Goal: Task Accomplishment & Management: Complete application form

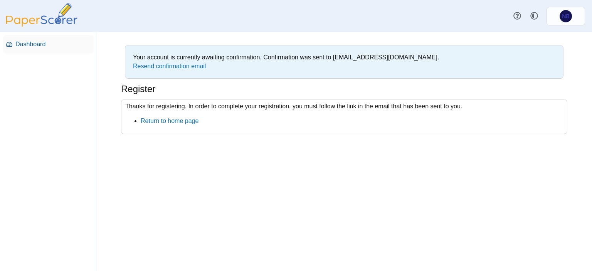
click at [35, 41] on span "Dashboard" at bounding box center [52, 44] width 75 height 8
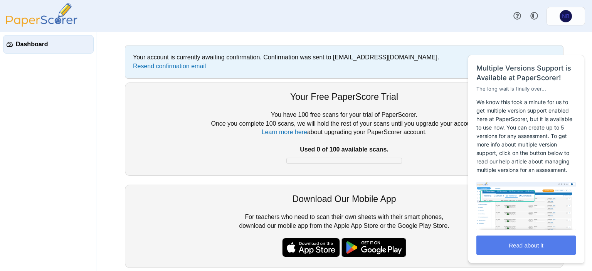
click at [180, 135] on div "You have 100 free scans for your trial of PaperScorer. Once you complete 100 sc…" at bounding box center [344, 139] width 423 height 57
click at [514, 249] on button "Read about it" at bounding box center [526, 245] width 99 height 19
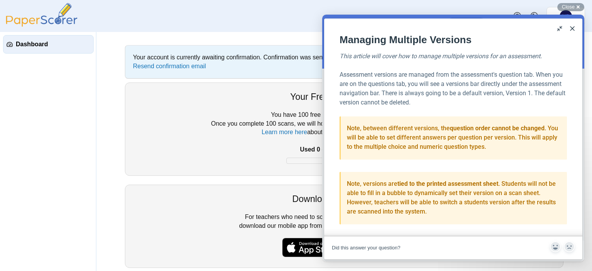
scroll to position [90, 0]
click at [573, 29] on button "Close" at bounding box center [573, 28] width 12 height 12
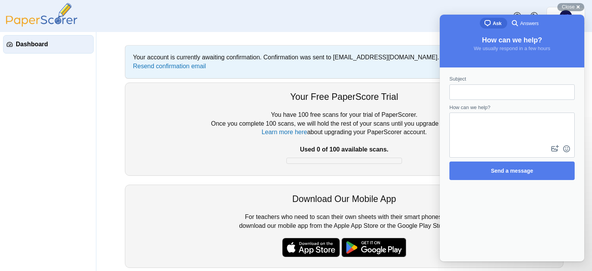
click at [404, 118] on div "You have 100 free scans for your trial of PaperScorer. Once you complete 100 sc…" at bounding box center [344, 139] width 423 height 57
click at [581, 8] on div "Close cross-small" at bounding box center [571, 7] width 27 height 8
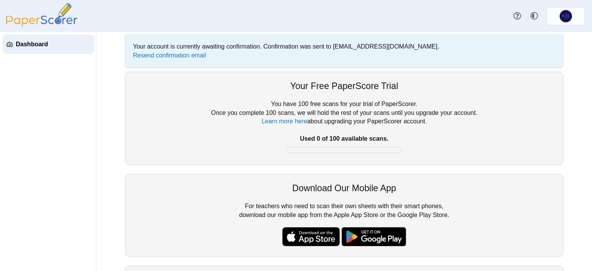
scroll to position [0, 0]
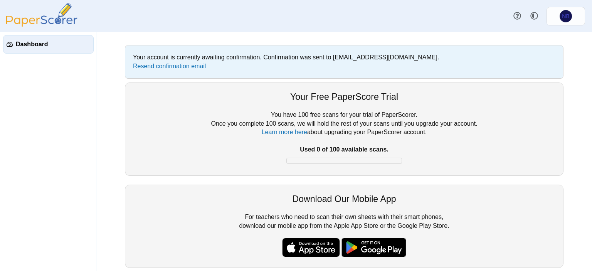
click at [48, 38] on link "Dashboard" at bounding box center [48, 44] width 91 height 19
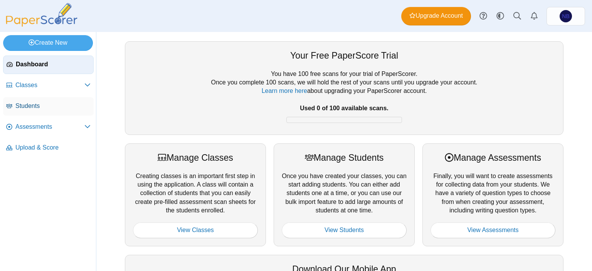
click at [50, 108] on span "Students" at bounding box center [52, 106] width 75 height 8
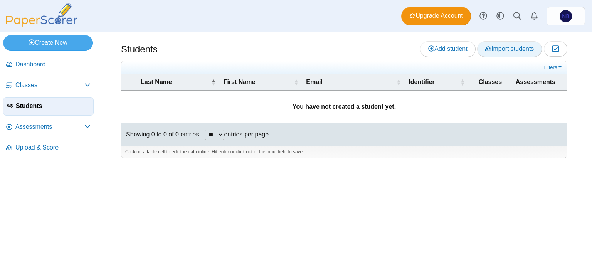
click at [505, 53] on link "Import students" at bounding box center [509, 48] width 65 height 15
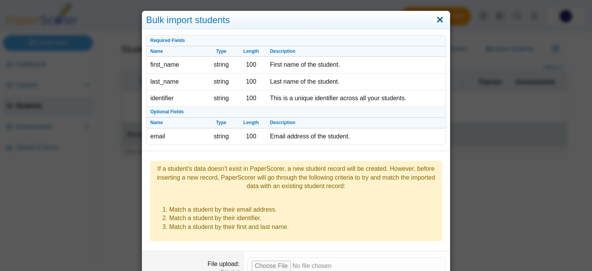
click at [443, 20] on link "Close" at bounding box center [440, 19] width 12 height 13
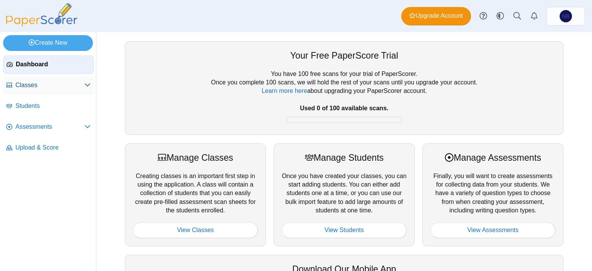
click at [36, 86] on span "Classes" at bounding box center [49, 85] width 69 height 8
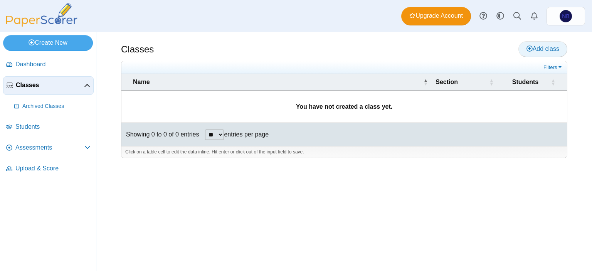
click at [526, 50] on link "Add class" at bounding box center [543, 48] width 49 height 15
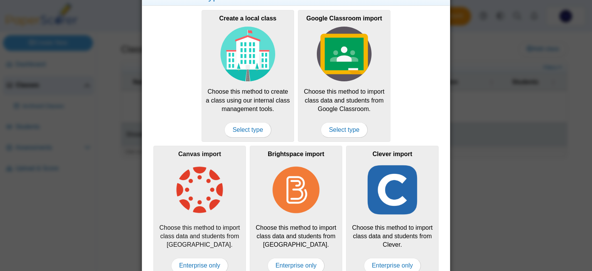
scroll to position [37, 0]
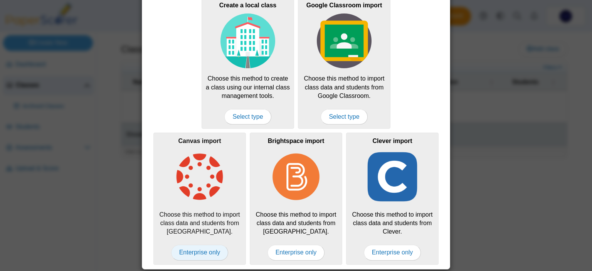
click at [213, 252] on span "Enterprise only" at bounding box center [199, 252] width 57 height 15
click at [211, 250] on span "Enterprise only" at bounding box center [199, 252] width 57 height 15
click at [209, 250] on span "Enterprise only" at bounding box center [199, 252] width 57 height 15
click at [503, 108] on div "Select a class type Create a local class Choose this method to create a class u…" at bounding box center [296, 135] width 592 height 271
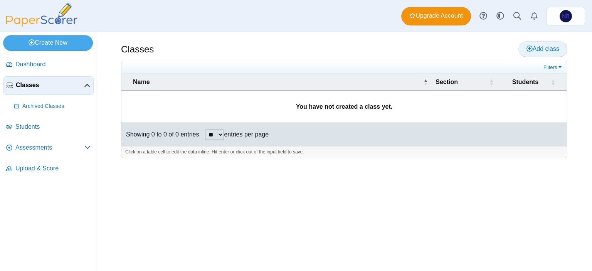
click at [534, 51] on span "Add class" at bounding box center [543, 49] width 33 height 7
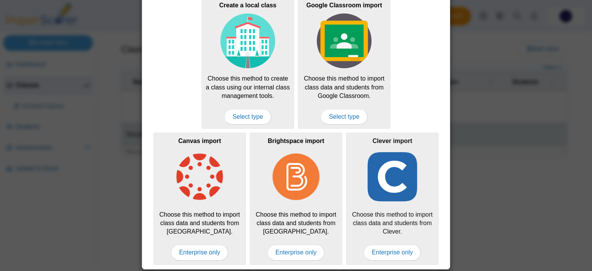
scroll to position [0, 0]
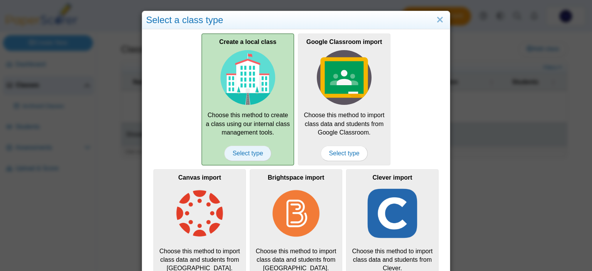
click at [244, 153] on span "Select type" at bounding box center [247, 153] width 47 height 15
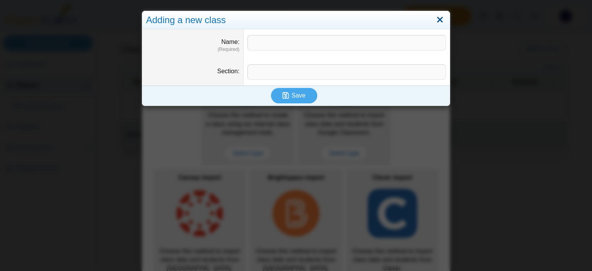
click at [441, 17] on link "Close" at bounding box center [440, 19] width 12 height 13
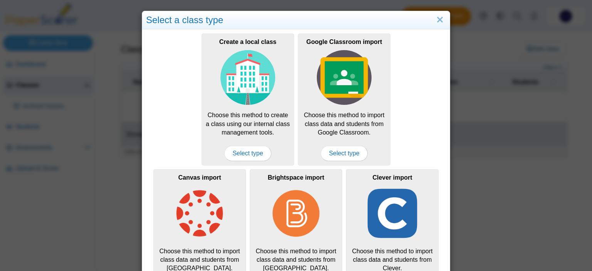
scroll to position [37, 0]
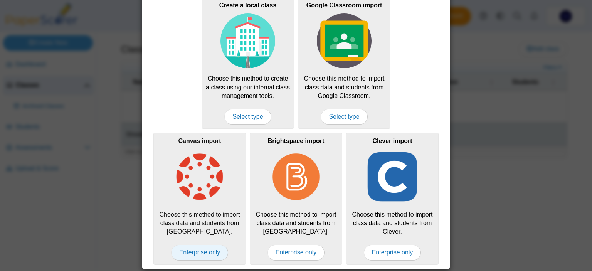
click at [200, 251] on span "Enterprise only" at bounding box center [199, 252] width 57 height 15
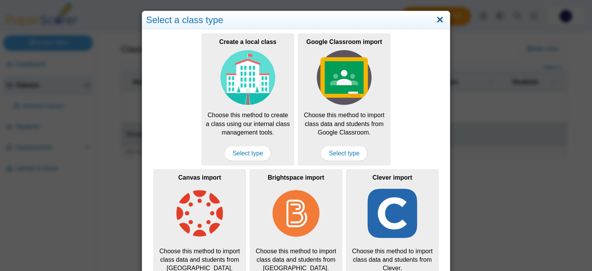
click at [442, 19] on link "Close" at bounding box center [440, 19] width 12 height 13
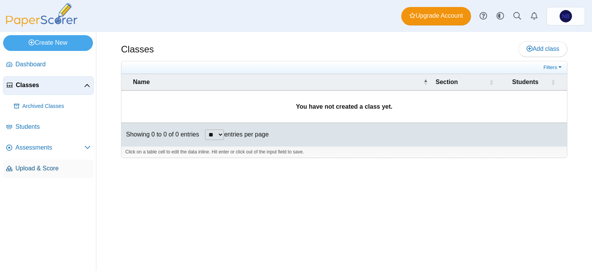
click at [43, 168] on span "Upload & Score" at bounding box center [52, 168] width 75 height 8
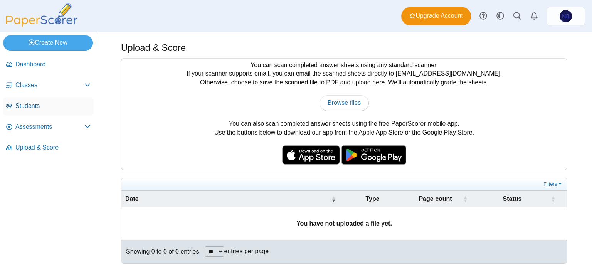
click at [29, 106] on span "Students" at bounding box center [52, 106] width 75 height 8
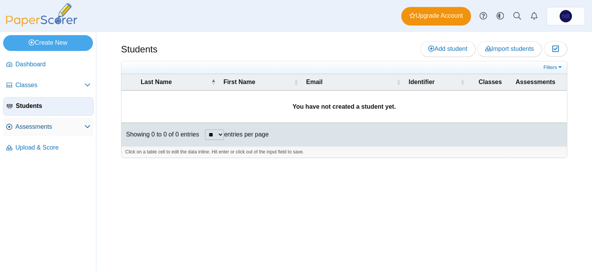
click at [25, 124] on span "Assessments" at bounding box center [49, 127] width 69 height 8
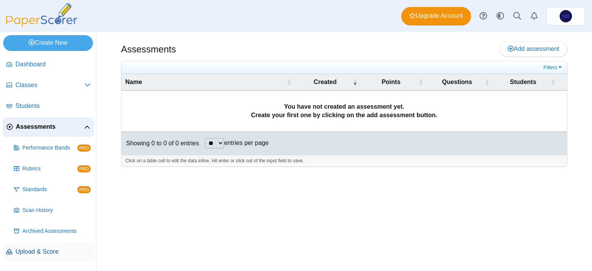
click at [42, 251] on span "Upload & Score" at bounding box center [52, 252] width 75 height 8
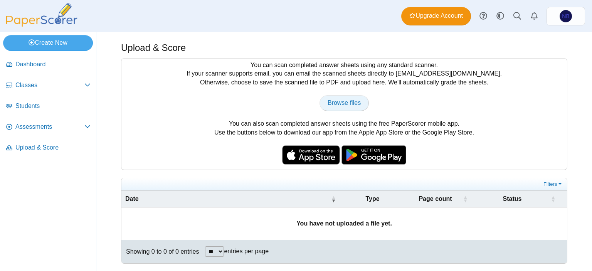
click at [336, 103] on span "Browse files" at bounding box center [344, 102] width 33 height 7
type input "**********"
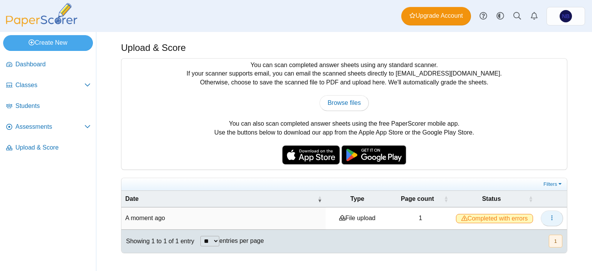
click at [549, 217] on button "button" at bounding box center [552, 218] width 22 height 15
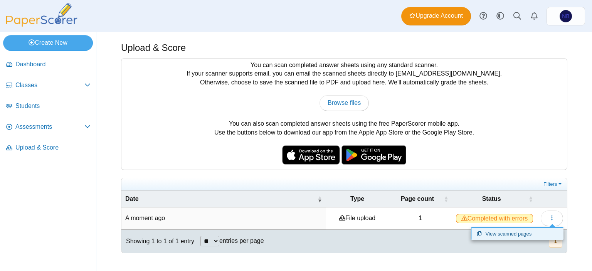
click at [501, 235] on link "View scanned pages" at bounding box center [517, 234] width 93 height 12
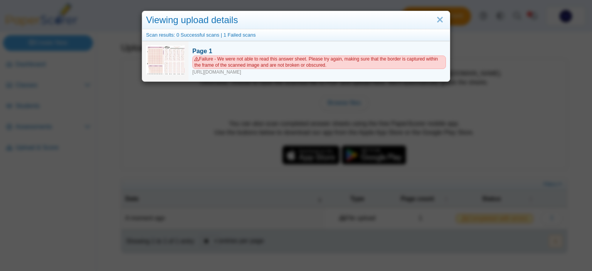
click at [237, 58] on span "Failure - We were not able to read this answer sheet. Please try again, making …" at bounding box center [319, 62] width 254 height 13
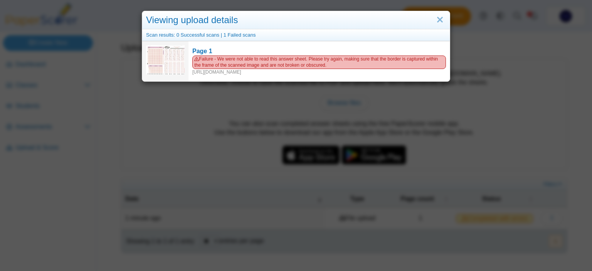
click at [447, 15] on div "Viewing upload details" at bounding box center [296, 20] width 308 height 18
click at [437, 19] on link "Close" at bounding box center [440, 19] width 12 height 13
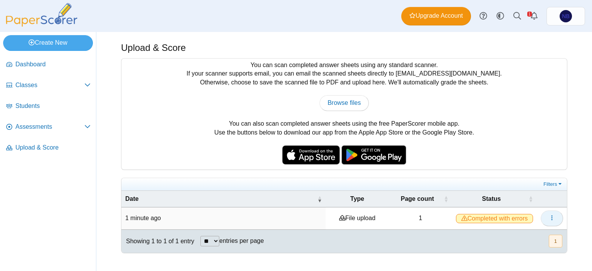
click at [550, 217] on icon "button" at bounding box center [552, 218] width 6 height 6
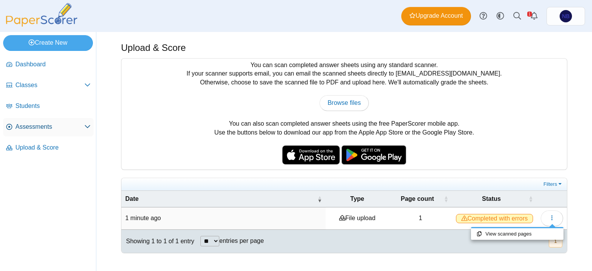
click at [30, 126] on span "Assessments" at bounding box center [49, 127] width 69 height 8
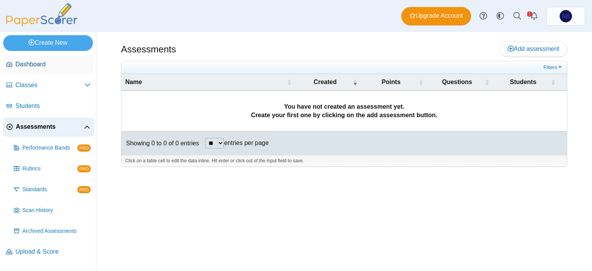
click at [39, 62] on span "Dashboard" at bounding box center [52, 64] width 75 height 8
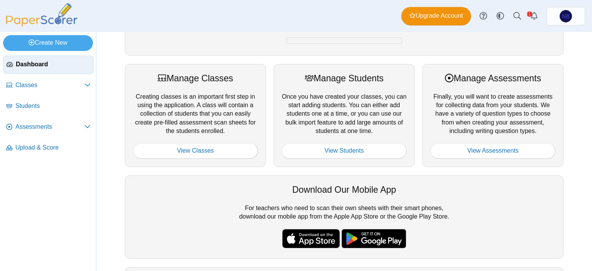
scroll to position [24, 0]
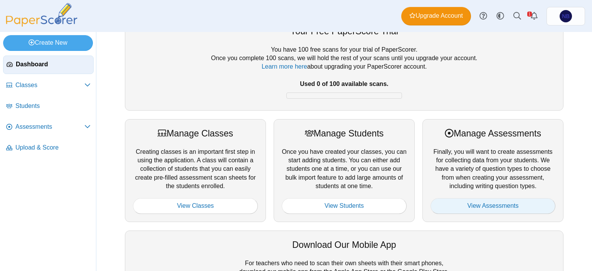
click at [492, 204] on link "View Assessments" at bounding box center [493, 205] width 125 height 15
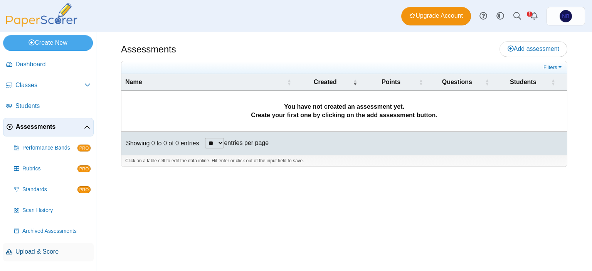
click at [29, 254] on span "Upload & Score" at bounding box center [52, 252] width 75 height 8
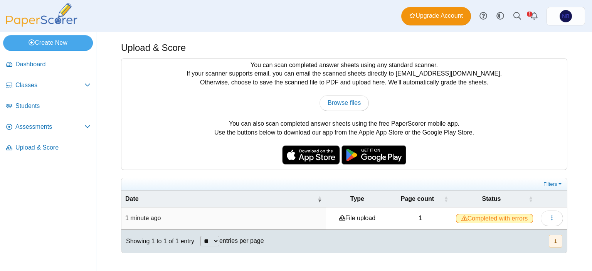
click at [508, 217] on span "Completed with errors" at bounding box center [494, 218] width 77 height 9
click at [558, 219] on button "button" at bounding box center [552, 218] width 22 height 15
click at [497, 215] on span "Completed with errors" at bounding box center [494, 218] width 77 height 9
click at [550, 217] on icon "button" at bounding box center [552, 218] width 6 height 6
click at [507, 235] on link "View scanned pages" at bounding box center [517, 234] width 93 height 12
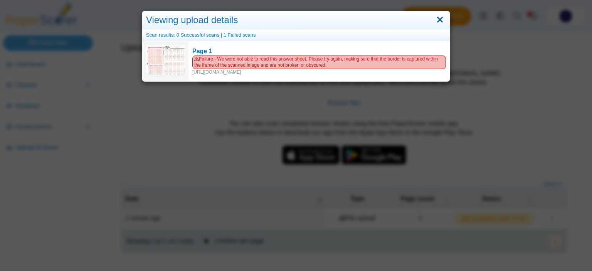
click at [441, 19] on link "Close" at bounding box center [440, 19] width 12 height 13
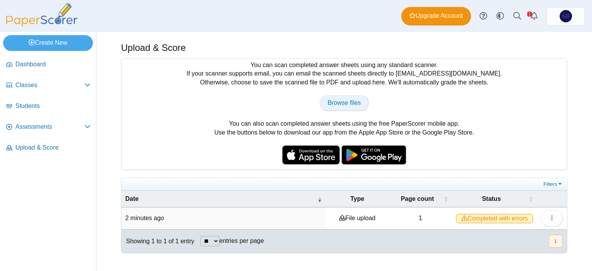
click at [343, 100] on span "Browse files" at bounding box center [344, 102] width 33 height 7
type input "**********"
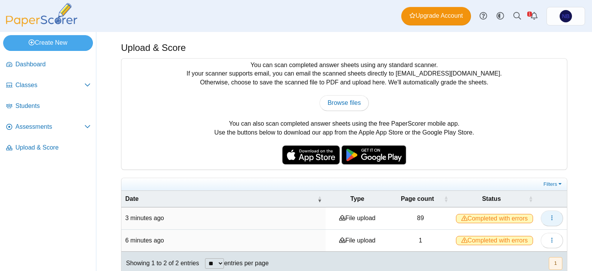
click at [553, 215] on icon "button" at bounding box center [552, 218] width 6 height 6
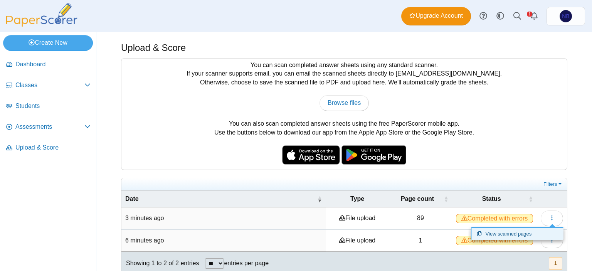
click at [522, 236] on link "View scanned pages" at bounding box center [517, 234] width 93 height 12
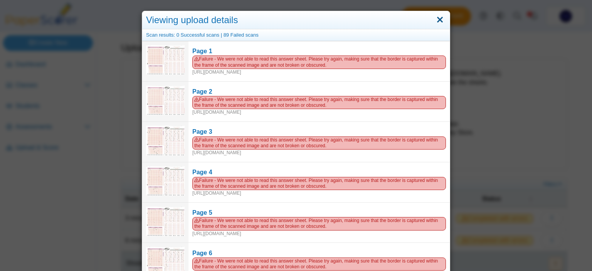
click at [440, 19] on link "Close" at bounding box center [440, 19] width 12 height 13
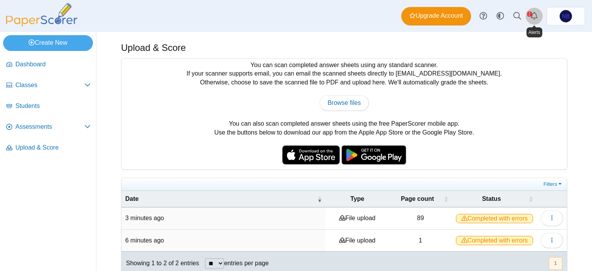
click at [534, 16] on icon "Alerts" at bounding box center [535, 16] width 8 height 8
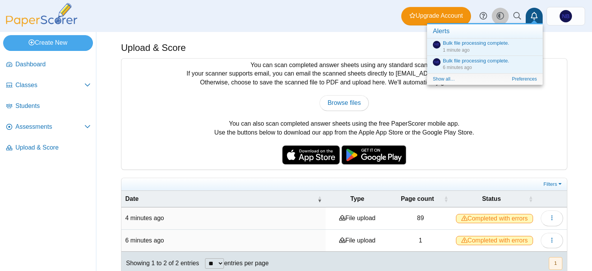
click at [497, 17] on use at bounding box center [500, 15] width 7 height 7
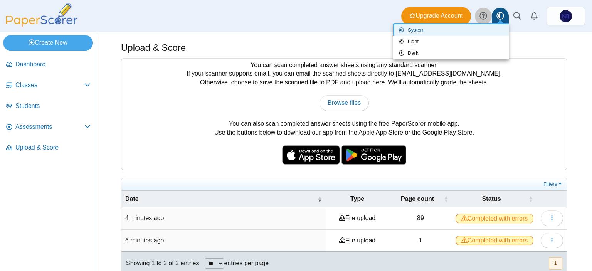
click at [484, 16] on use at bounding box center [483, 15] width 7 height 7
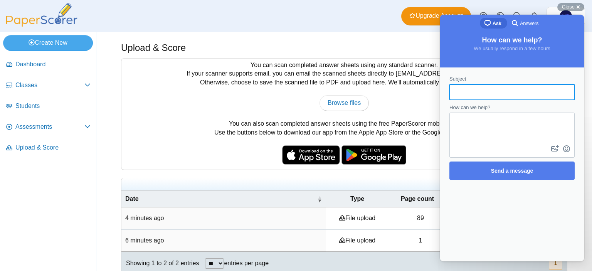
click at [480, 87] on input "Subject" at bounding box center [512, 92] width 113 height 14
click at [177, 217] on td "4 minutes ago" at bounding box center [223, 218] width 204 height 22
click at [581, 6] on div "Close cross-small" at bounding box center [571, 7] width 27 height 8
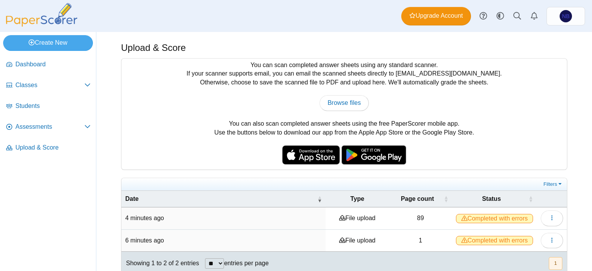
click at [520, 215] on span "Completed with errors" at bounding box center [494, 218] width 77 height 9
click at [557, 216] on button "button" at bounding box center [552, 218] width 22 height 15
click at [500, 235] on link "View scanned pages" at bounding box center [517, 234] width 93 height 12
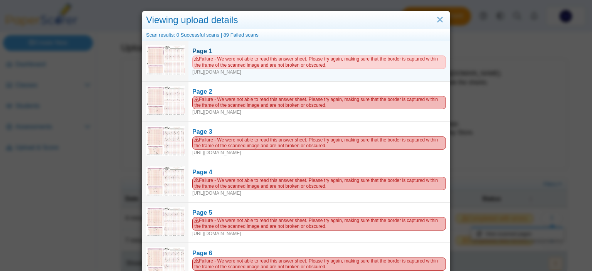
click at [265, 70] on div "Failure - We were not able to read this answer sheet. Please try again, making …" at bounding box center [319, 66] width 254 height 20
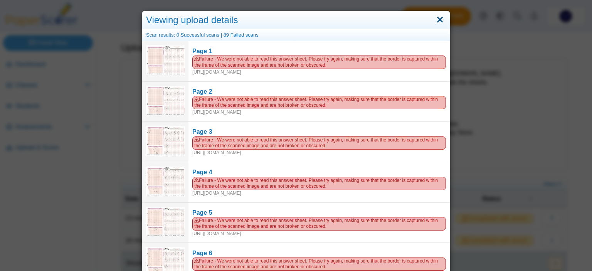
click at [442, 16] on link "Close" at bounding box center [440, 19] width 12 height 13
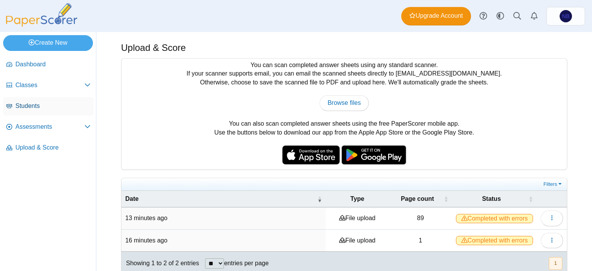
click at [25, 103] on span "Students" at bounding box center [52, 106] width 75 height 8
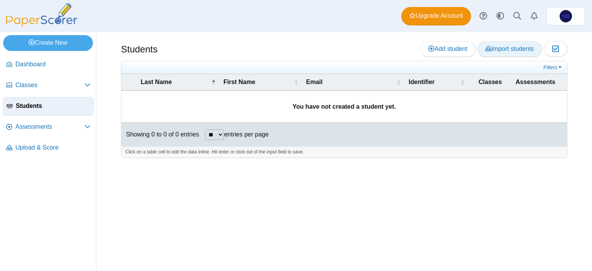
click at [506, 50] on span "Import students" at bounding box center [510, 49] width 49 height 7
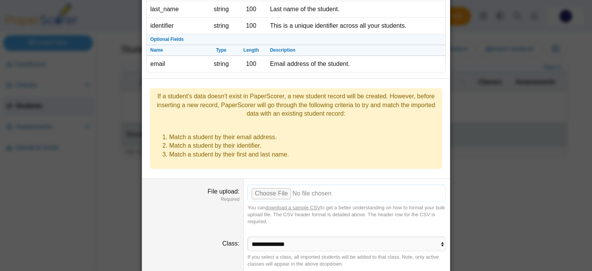
scroll to position [84, 0]
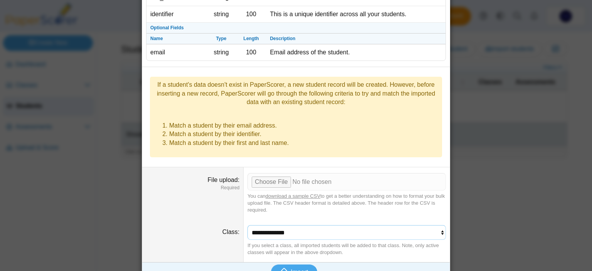
click at [248, 225] on select "**********" at bounding box center [347, 232] width 199 height 15
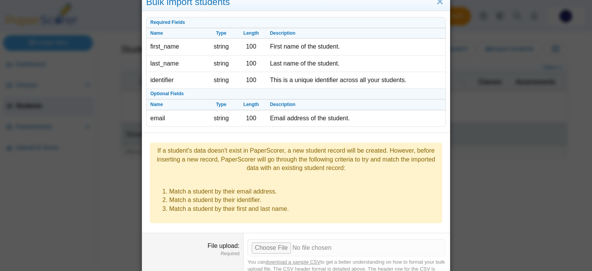
scroll to position [0, 0]
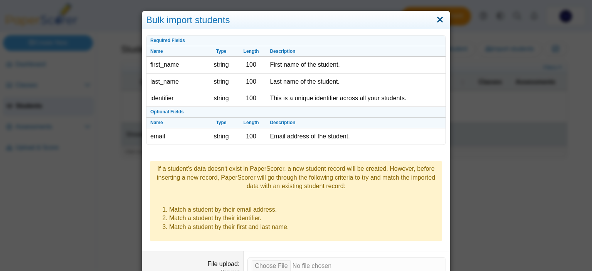
click at [442, 18] on link "Close" at bounding box center [440, 19] width 12 height 13
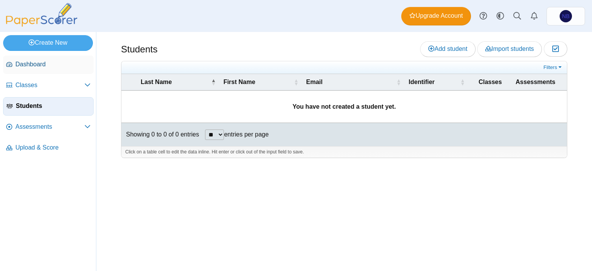
click at [39, 66] on span "Dashboard" at bounding box center [52, 64] width 75 height 8
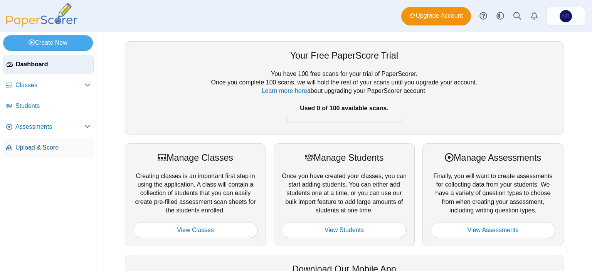
click at [51, 149] on span "Upload & Score" at bounding box center [52, 147] width 75 height 8
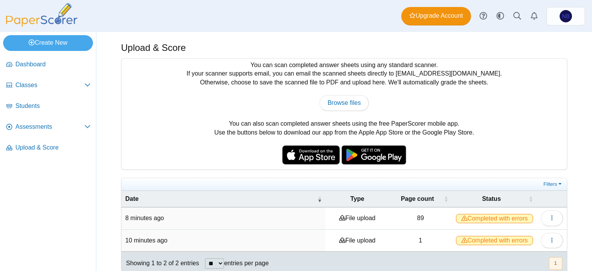
scroll to position [9, 0]
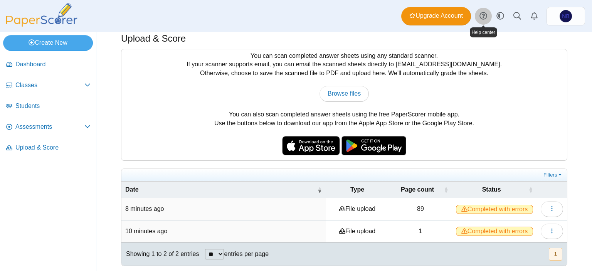
click at [481, 16] on icon at bounding box center [484, 16] width 8 height 8
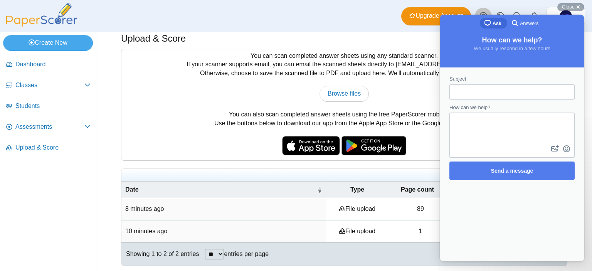
scroll to position [0, 0]
click at [337, 190] on span "Type" at bounding box center [357, 189] width 55 height 8
click at [581, 8] on div "Close cross-small" at bounding box center [571, 7] width 27 height 8
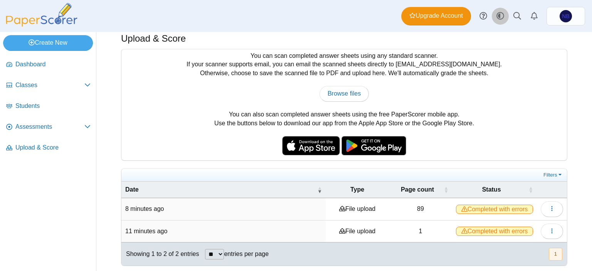
click at [501, 16] on icon "Style variation" at bounding box center [501, 16] width 8 height 8
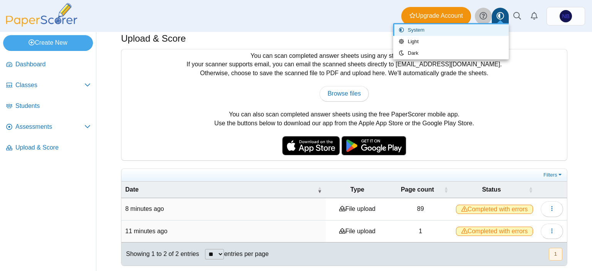
click at [483, 17] on icon at bounding box center [484, 16] width 8 height 8
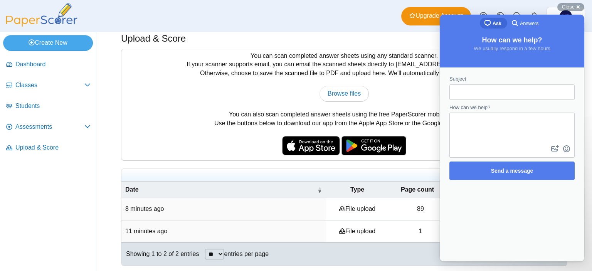
click at [472, 86] on input "Subject" at bounding box center [512, 92] width 113 height 14
type input "**********"
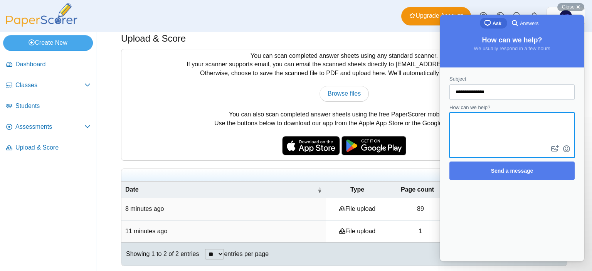
click at [467, 123] on textarea "How can we help?" at bounding box center [512, 128] width 124 height 30
click at [460, 124] on textarea "**********" at bounding box center [512, 128] width 124 height 30
type textarea "**********"
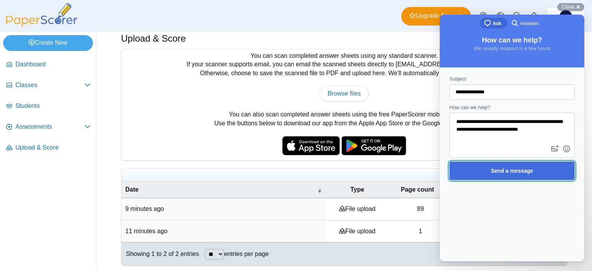
click at [498, 170] on span "Send a message" at bounding box center [512, 171] width 42 height 6
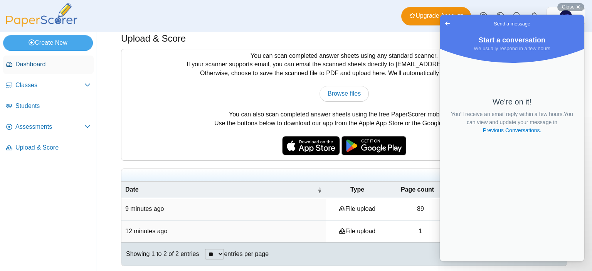
click at [44, 64] on span "Dashboard" at bounding box center [52, 64] width 75 height 8
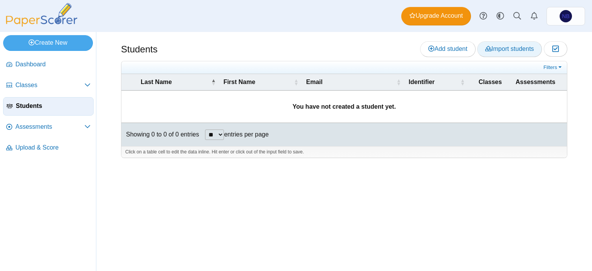
click at [503, 50] on span "Import students" at bounding box center [510, 49] width 49 height 7
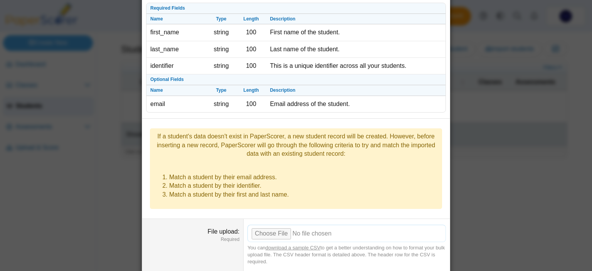
scroll to position [50, 0]
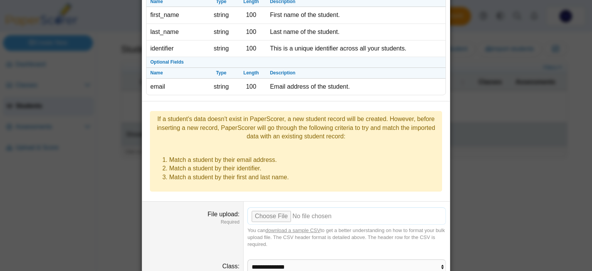
click at [262, 207] on input "File upload" at bounding box center [347, 215] width 199 height 17
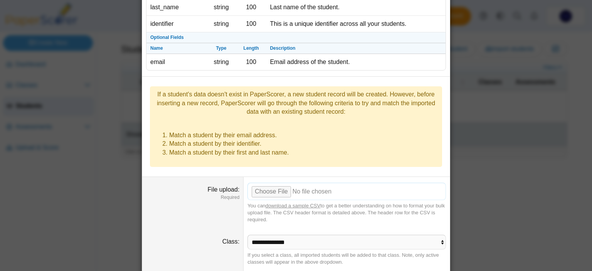
scroll to position [84, 0]
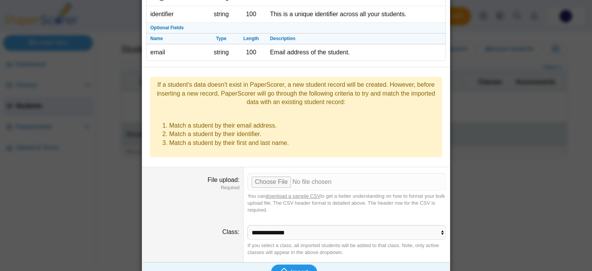
click at [287, 268] on icon "submit" at bounding box center [285, 272] width 11 height 8
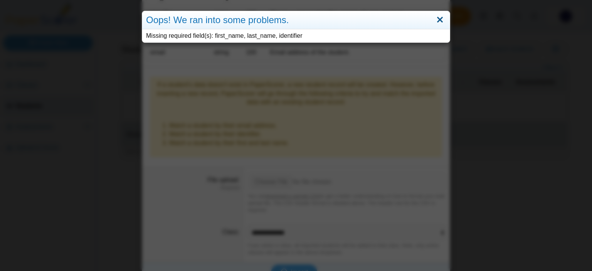
click at [440, 18] on link "Close" at bounding box center [440, 19] width 12 height 13
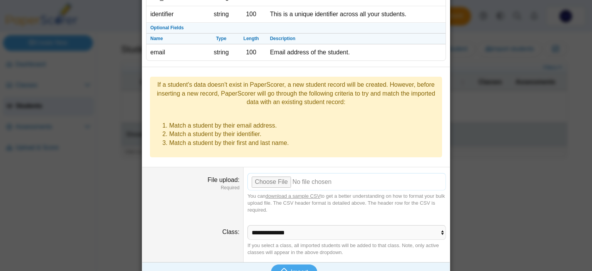
click at [275, 173] on input "File upload" at bounding box center [347, 181] width 199 height 17
click at [265, 173] on input "File upload" at bounding box center [347, 181] width 199 height 17
type input "**********"
click at [293, 269] on span "Import" at bounding box center [299, 272] width 17 height 7
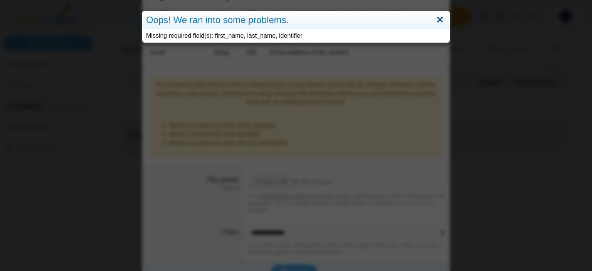
click at [442, 18] on link "Close" at bounding box center [440, 19] width 12 height 13
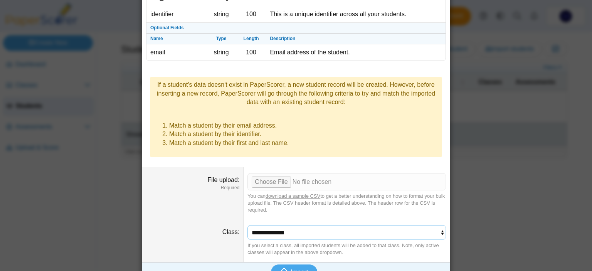
click at [248, 225] on select "**********" at bounding box center [347, 232] width 199 height 15
click at [290, 225] on select "**********" at bounding box center [347, 232] width 199 height 15
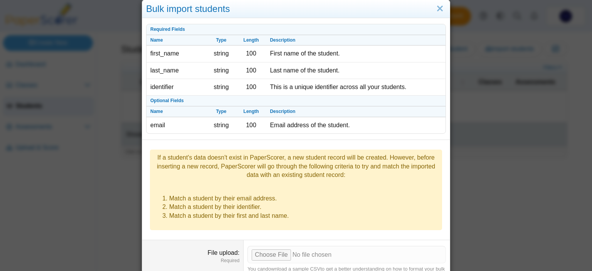
scroll to position [0, 0]
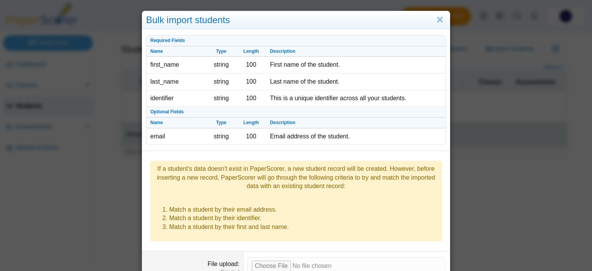
click at [375, 232] on dd "If a student's data doesn't exist in PaperScorer, a new student record will be …" at bounding box center [296, 202] width 308 height 97
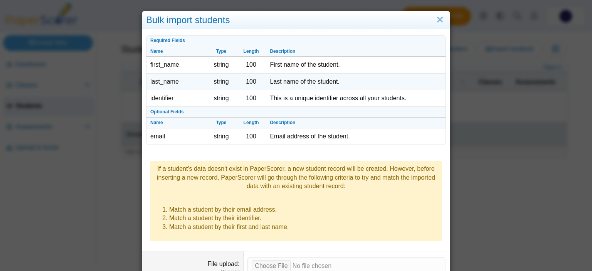
click at [203, 74] on td "last_name" at bounding box center [177, 82] width 60 height 17
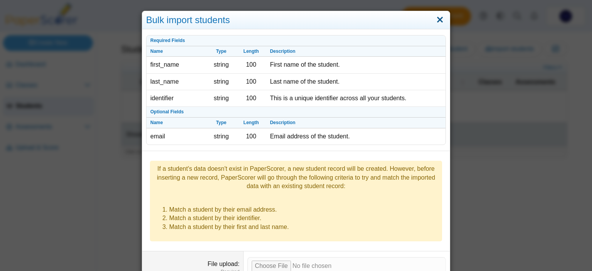
click at [441, 19] on link "Close" at bounding box center [440, 19] width 12 height 13
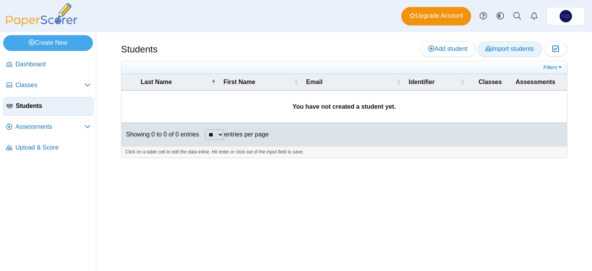
click at [503, 49] on span "Import students" at bounding box center [510, 49] width 49 height 7
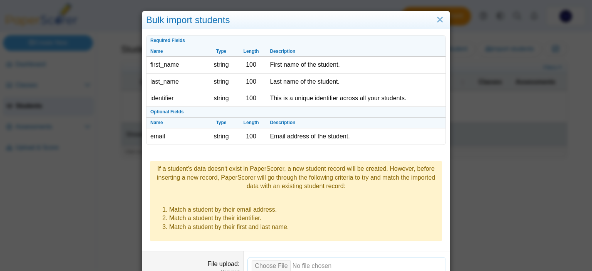
scroll to position [84, 0]
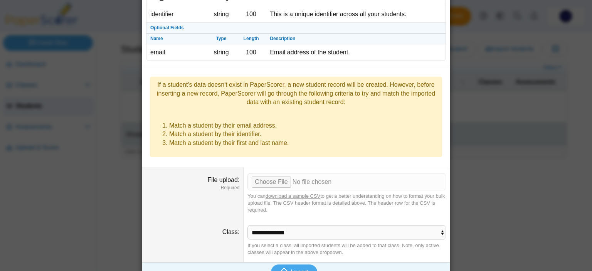
click at [298, 193] on link "download a sample CSV" at bounding box center [293, 196] width 55 height 6
click at [261, 173] on input "File upload" at bounding box center [347, 181] width 199 height 17
click at [297, 269] on span "Import" at bounding box center [299, 272] width 17 height 7
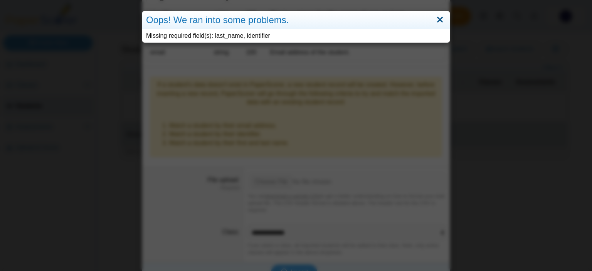
click at [443, 19] on link "Close" at bounding box center [440, 19] width 12 height 13
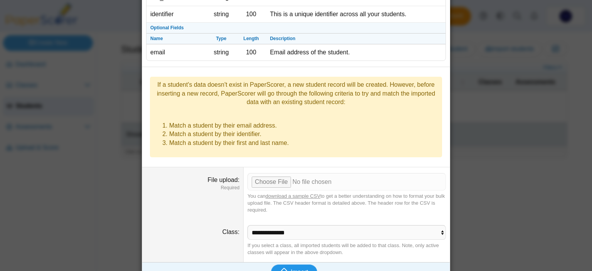
click at [291, 269] on span "Import" at bounding box center [299, 272] width 17 height 7
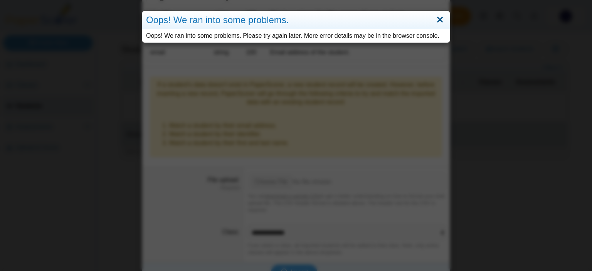
click at [440, 20] on link "Close" at bounding box center [440, 19] width 12 height 13
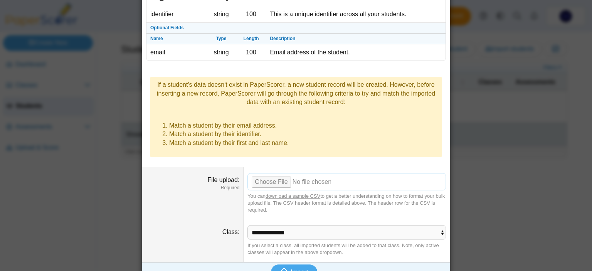
click at [277, 173] on input "File upload" at bounding box center [347, 181] width 199 height 17
type input "**********"
click at [289, 268] on icon "submit" at bounding box center [285, 272] width 11 height 8
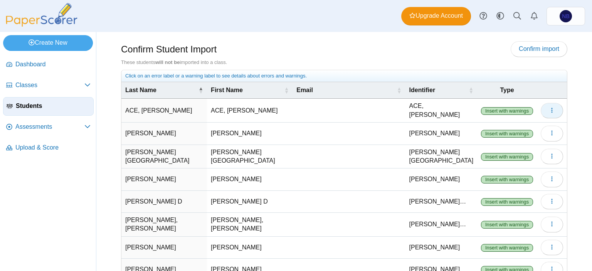
click at [552, 110] on icon "button" at bounding box center [552, 110] width 6 height 6
click at [35, 148] on span "Upload & Score" at bounding box center [52, 147] width 75 height 8
